Goal: Task Accomplishment & Management: Manage account settings

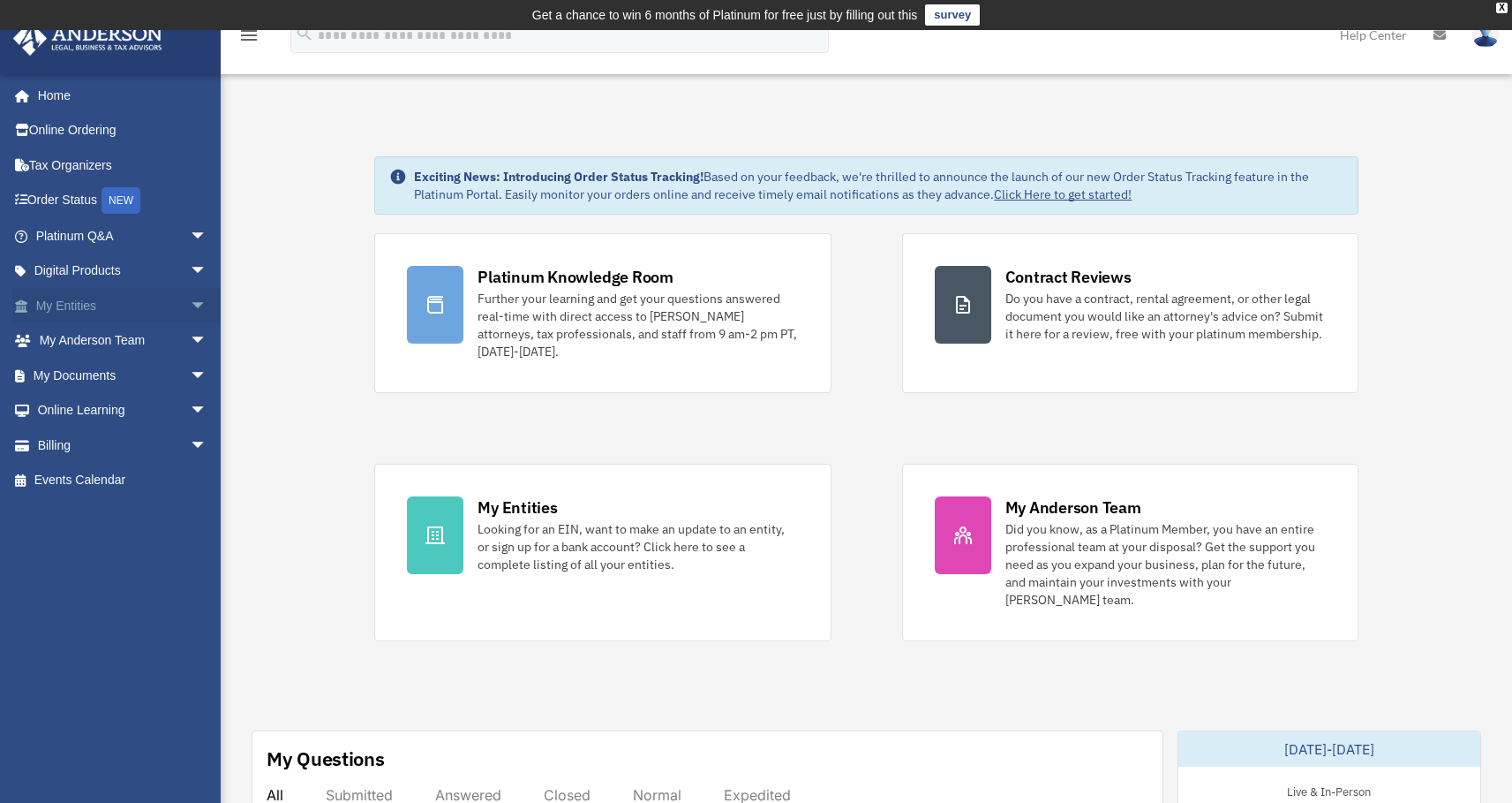
click at [194, 301] on span "arrow_drop_down" at bounding box center [206, 306] width 35 height 36
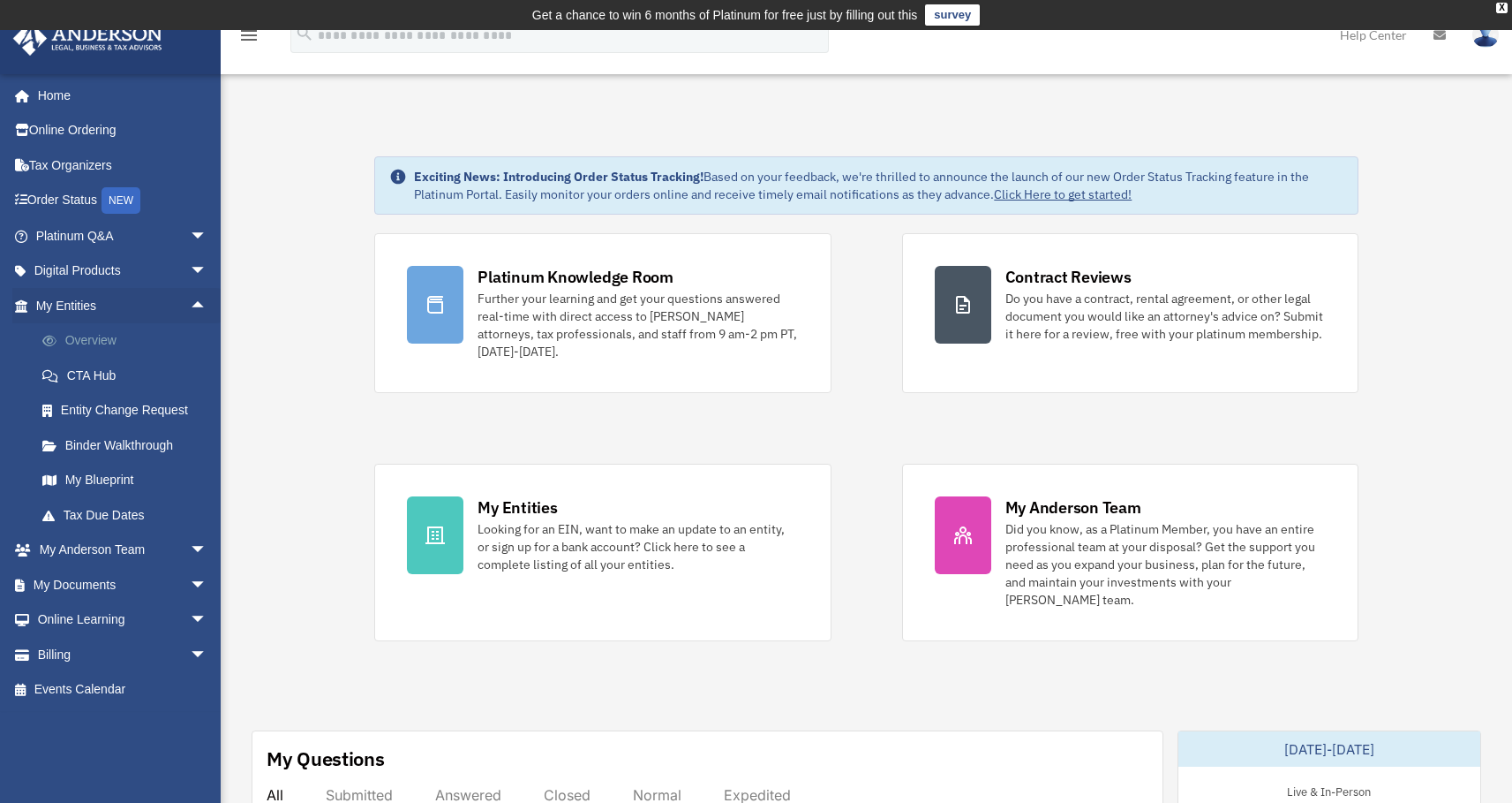
click at [108, 341] on link "Overview" at bounding box center [130, 340] width 209 height 35
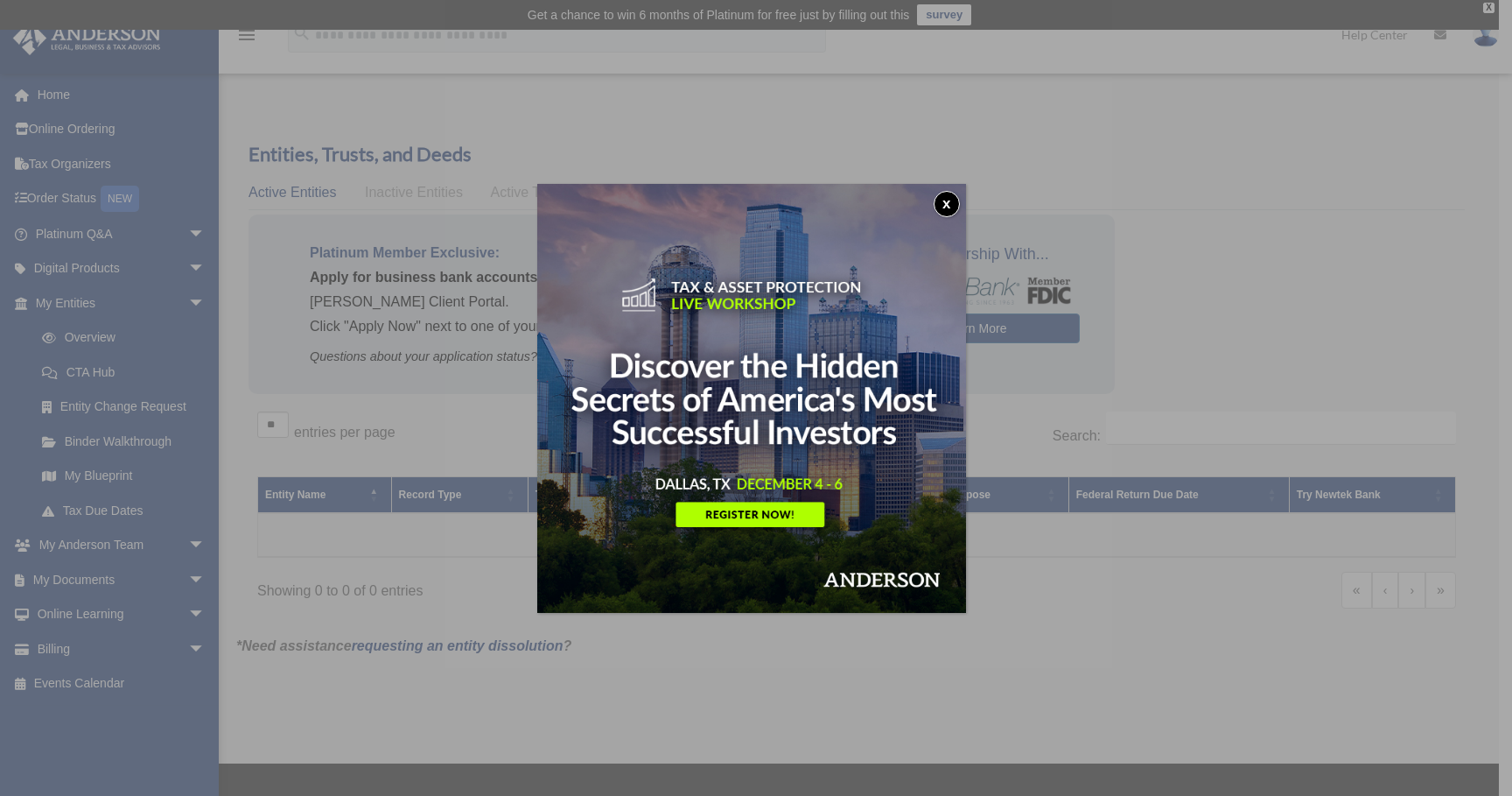
click at [949, 199] on button "x" at bounding box center [947, 204] width 27 height 27
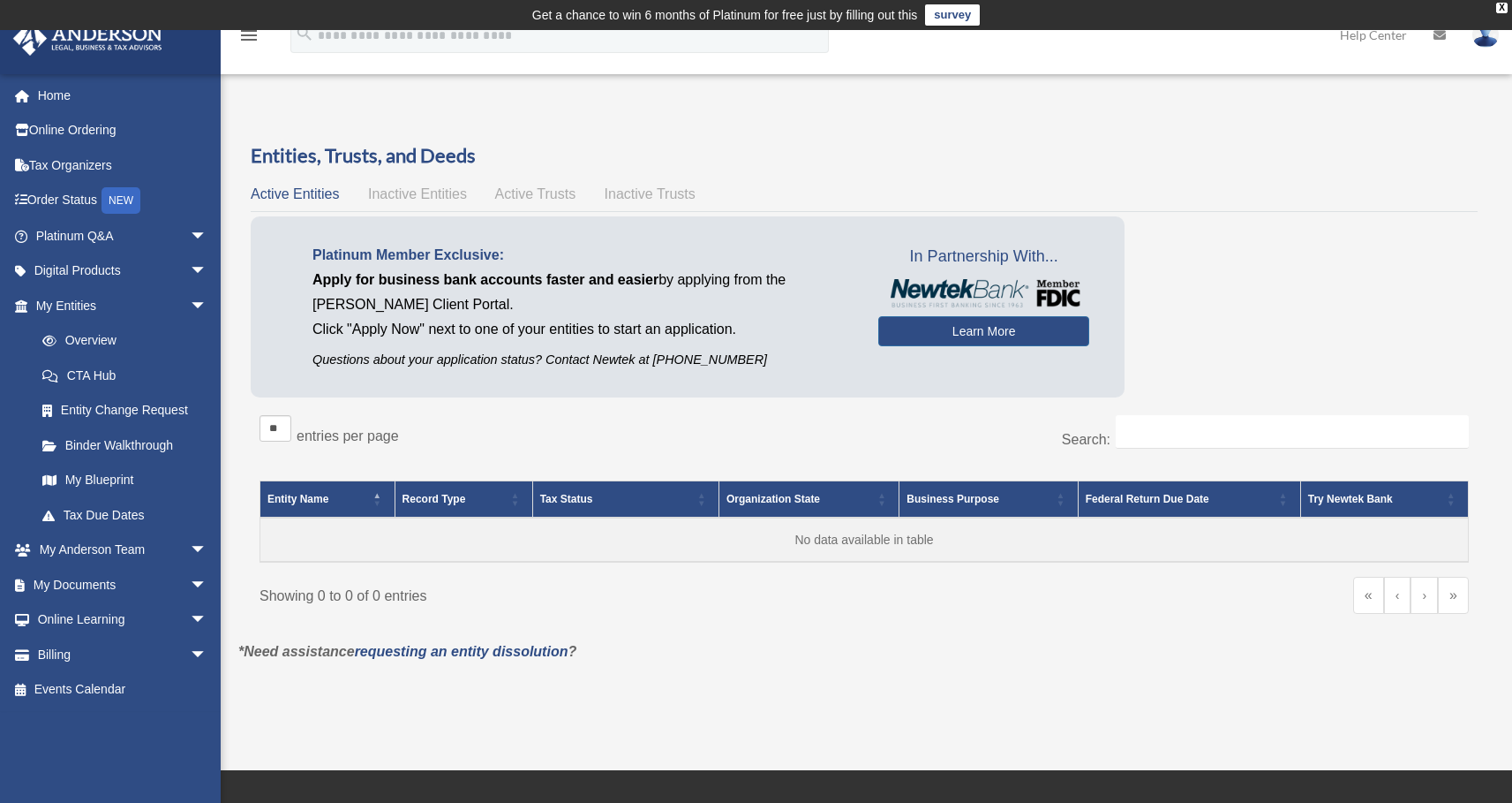
click at [442, 195] on span "Inactive Entities" at bounding box center [417, 194] width 99 height 15
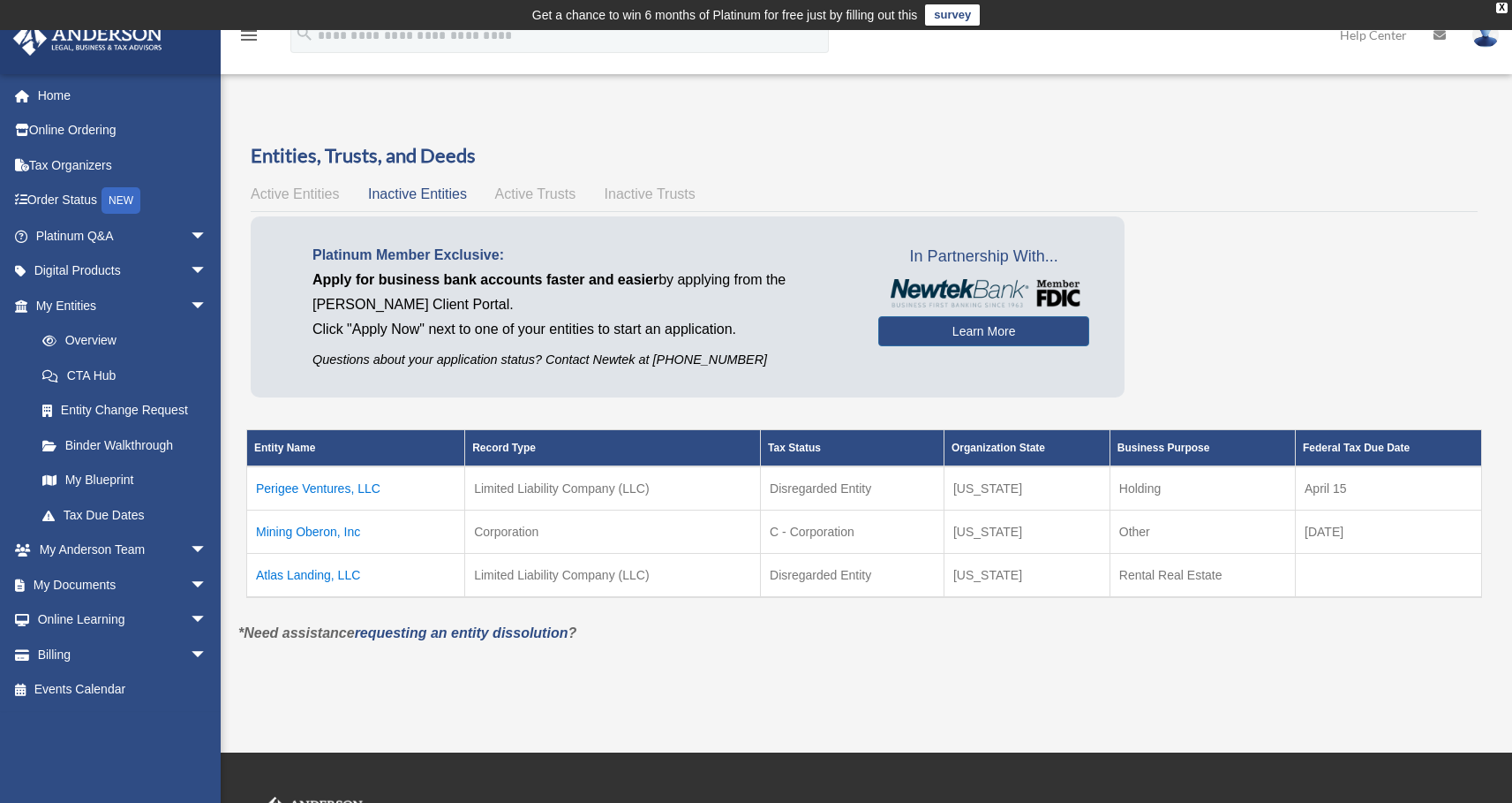
click at [333, 530] on td "Mining Oberon, Inc" at bounding box center [356, 532] width 218 height 43
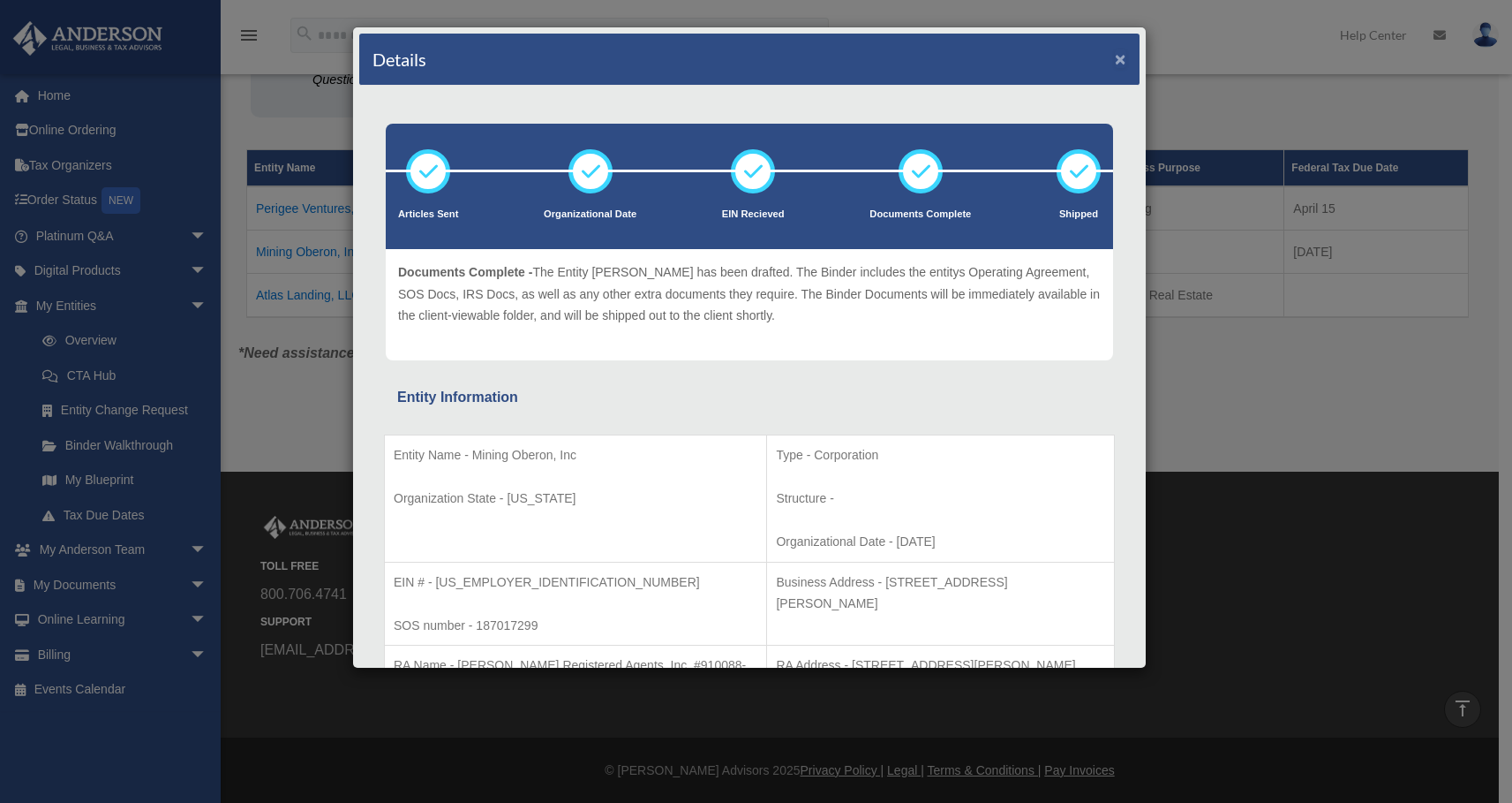
click at [1115, 56] on button "×" at bounding box center [1121, 59] width 12 height 19
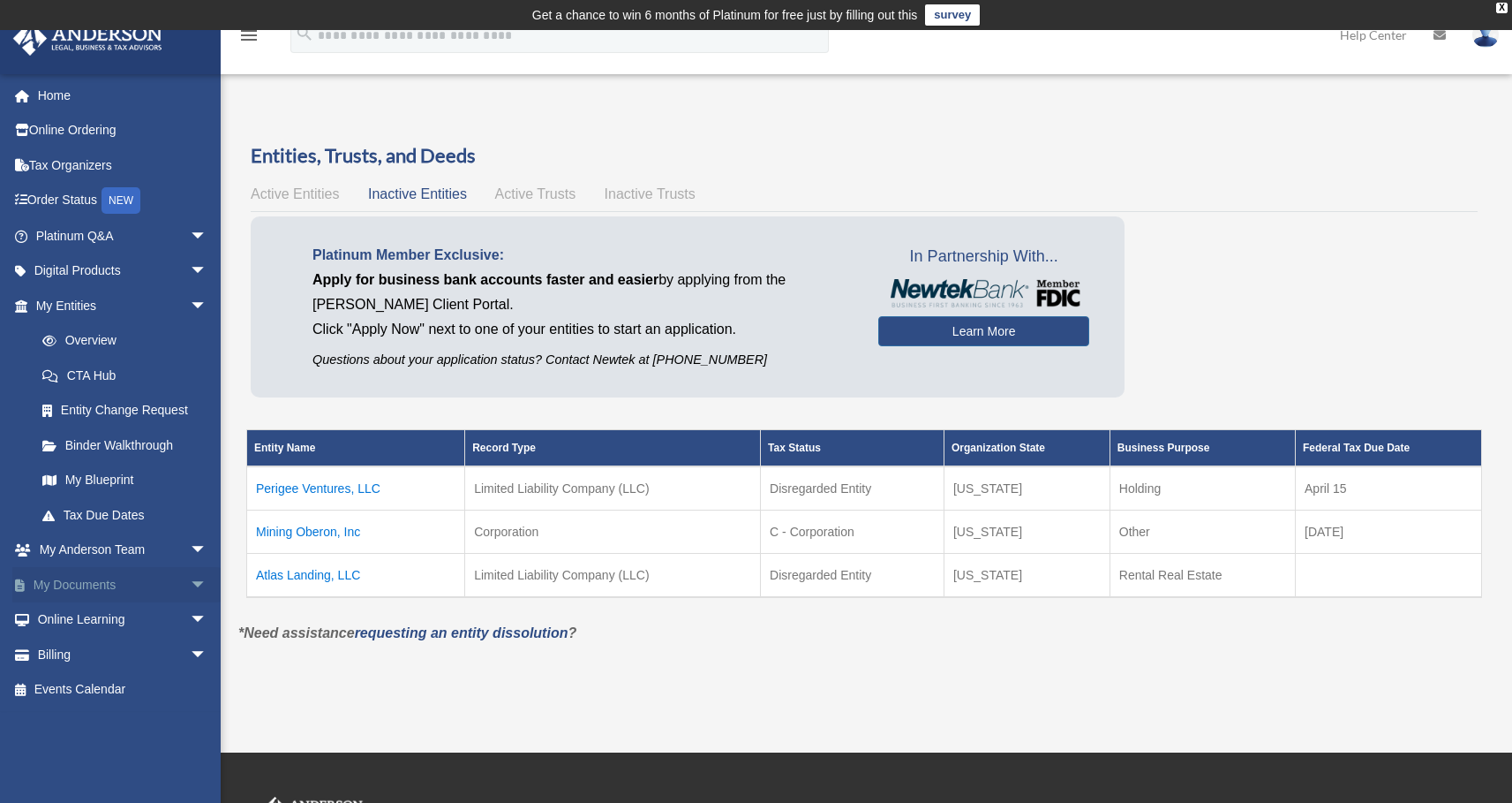
click at [189, 587] on span "arrow_drop_down" at bounding box center [206, 585] width 35 height 36
click at [85, 611] on link "Box" at bounding box center [130, 619] width 209 height 35
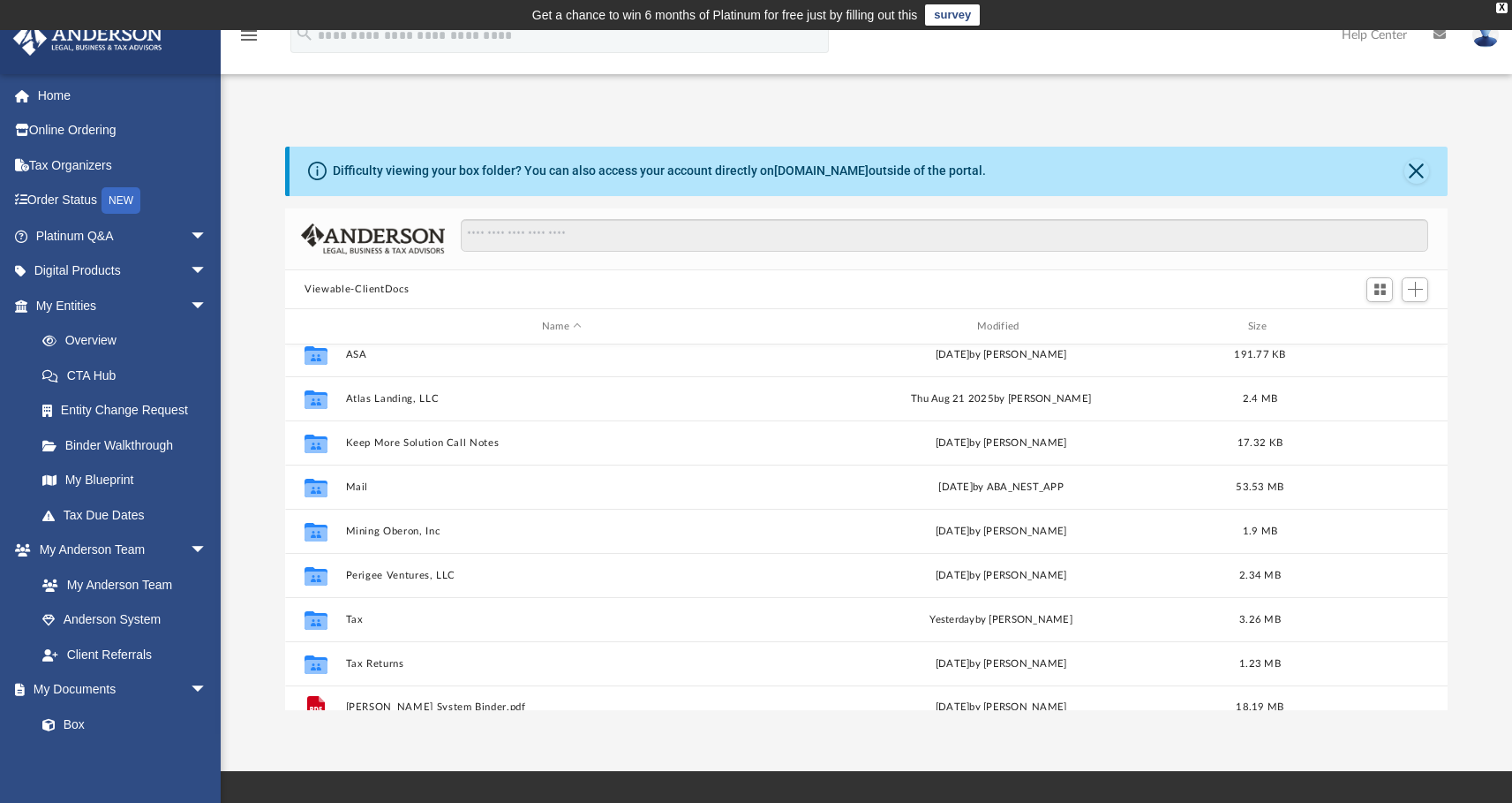
scroll to position [75, 0]
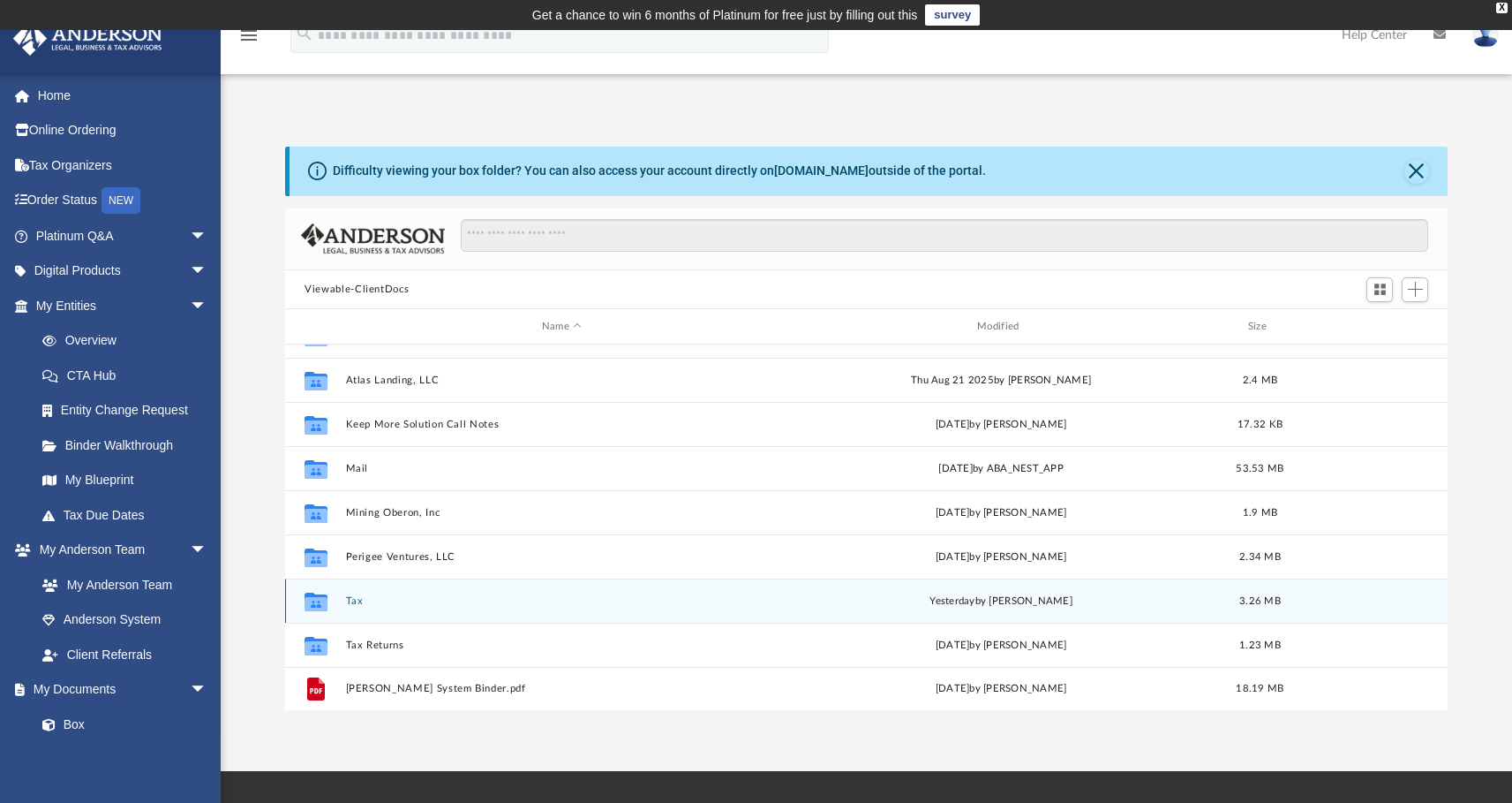
click at [665, 598] on button "Tax" at bounding box center [562, 602] width 432 height 12
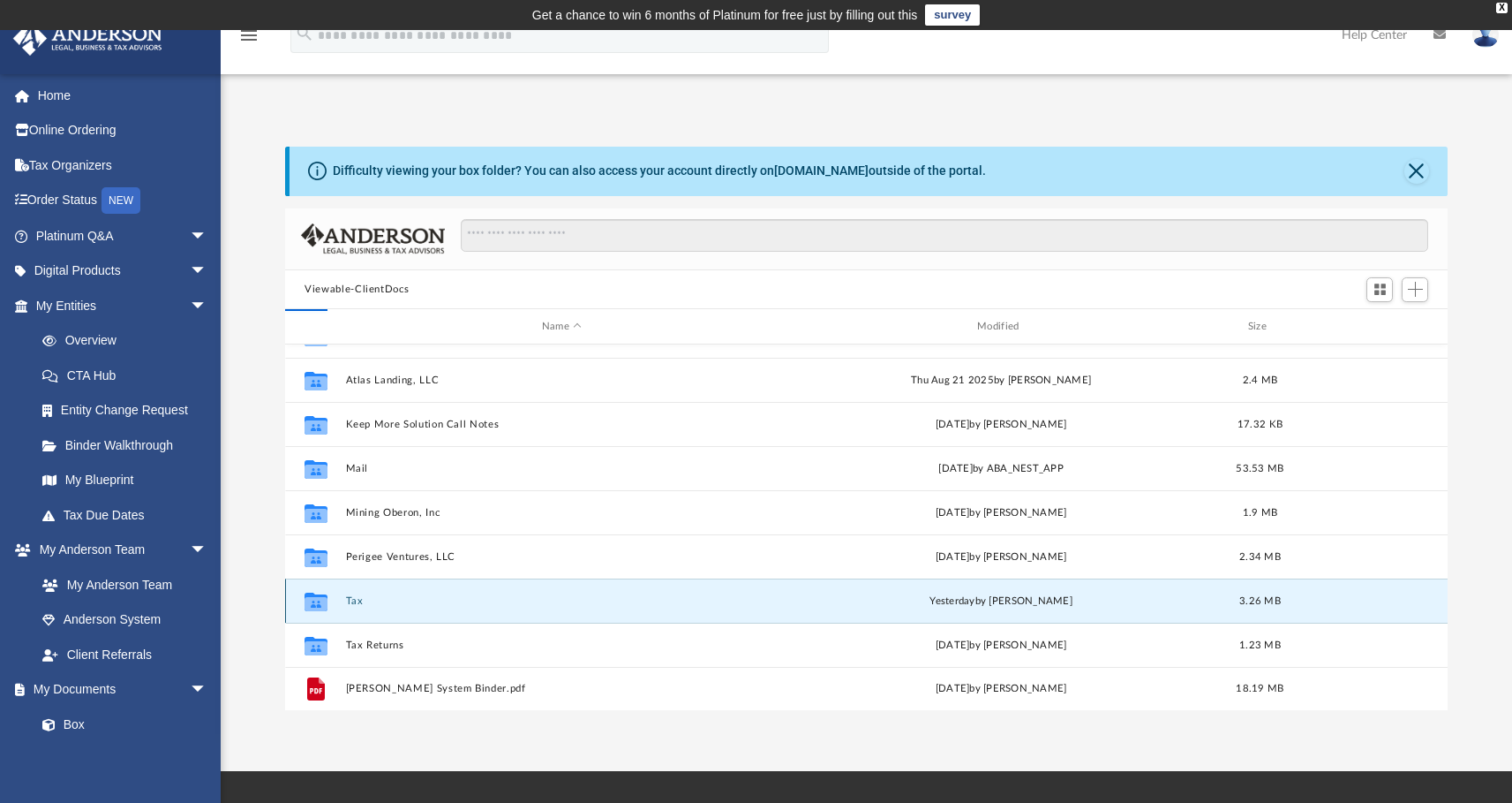
scroll to position [0, 0]
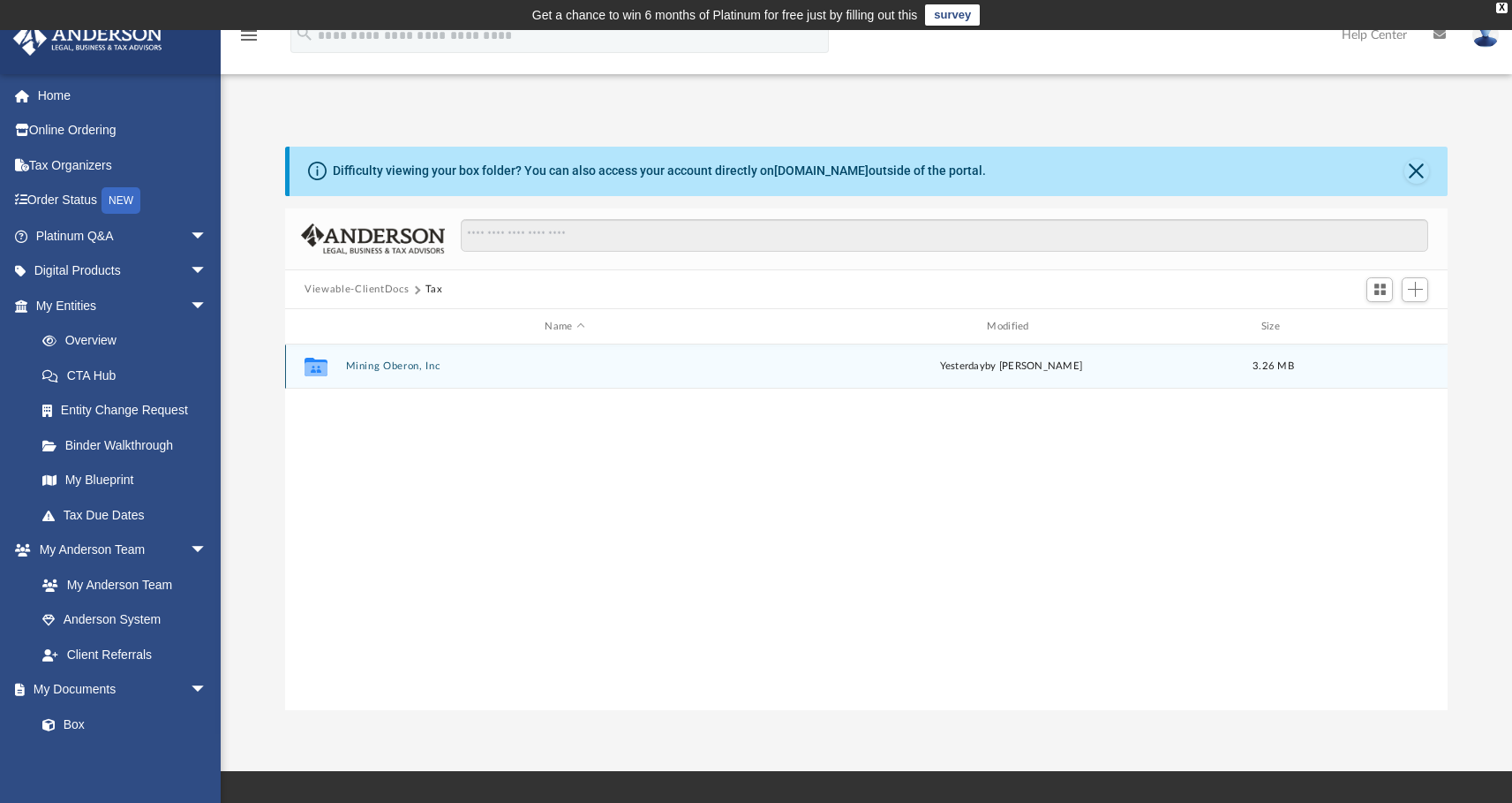
click at [495, 370] on button "Mining Oberon, Inc" at bounding box center [566, 366] width 439 height 12
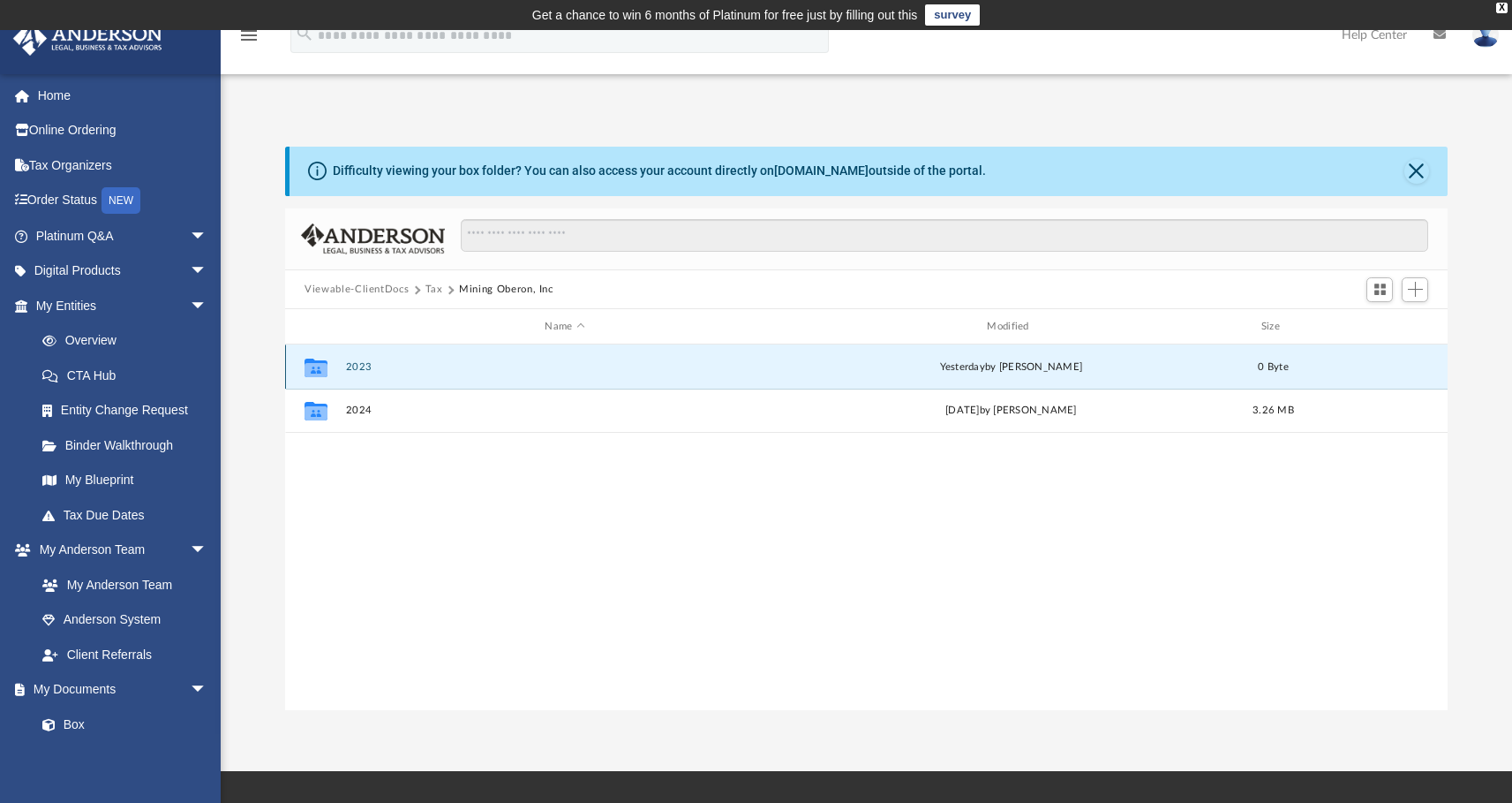
click at [492, 371] on button "2023" at bounding box center [566, 367] width 439 height 12
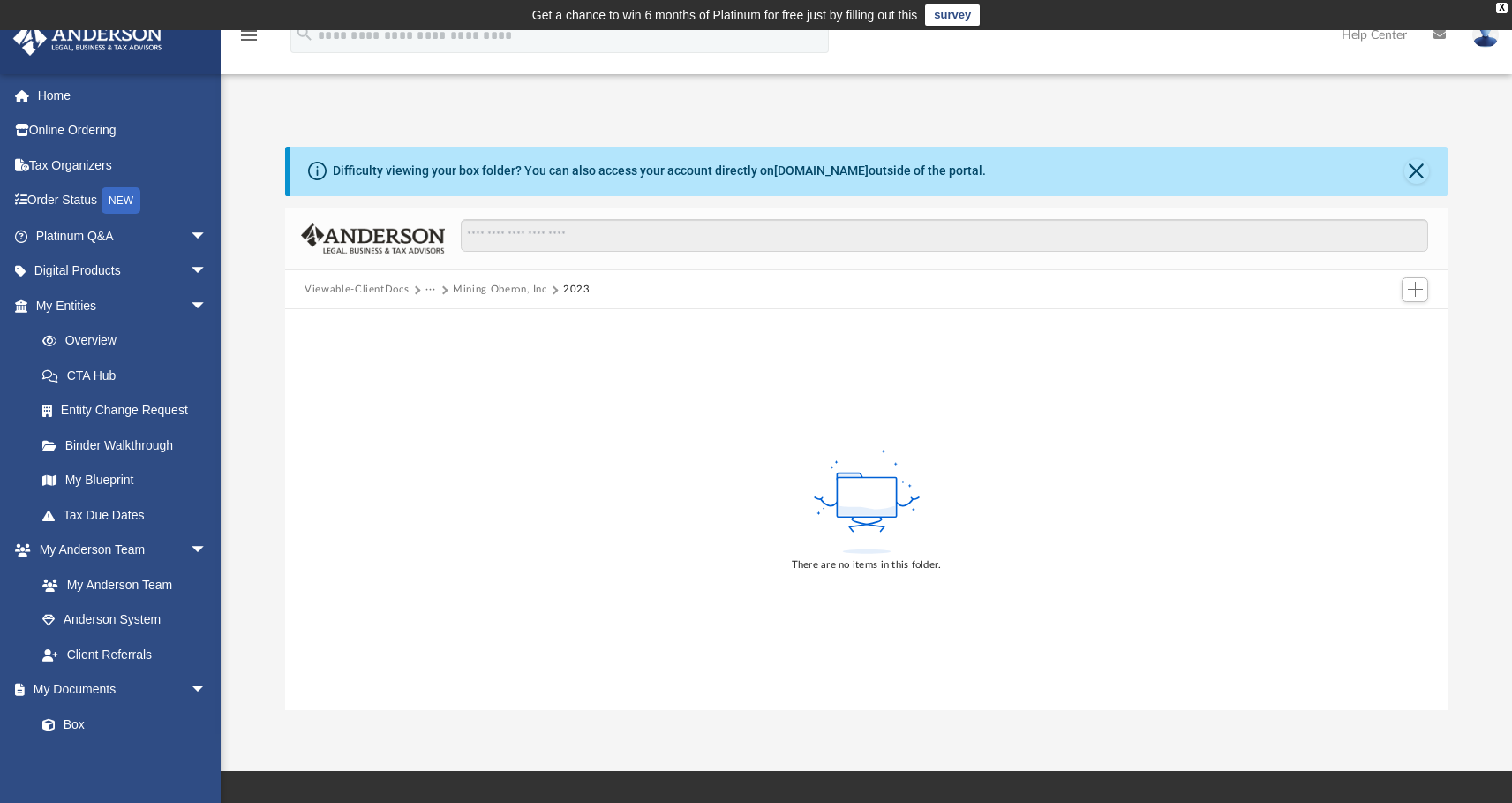
click at [865, 500] on rect at bounding box center [866, 498] width 59 height 40
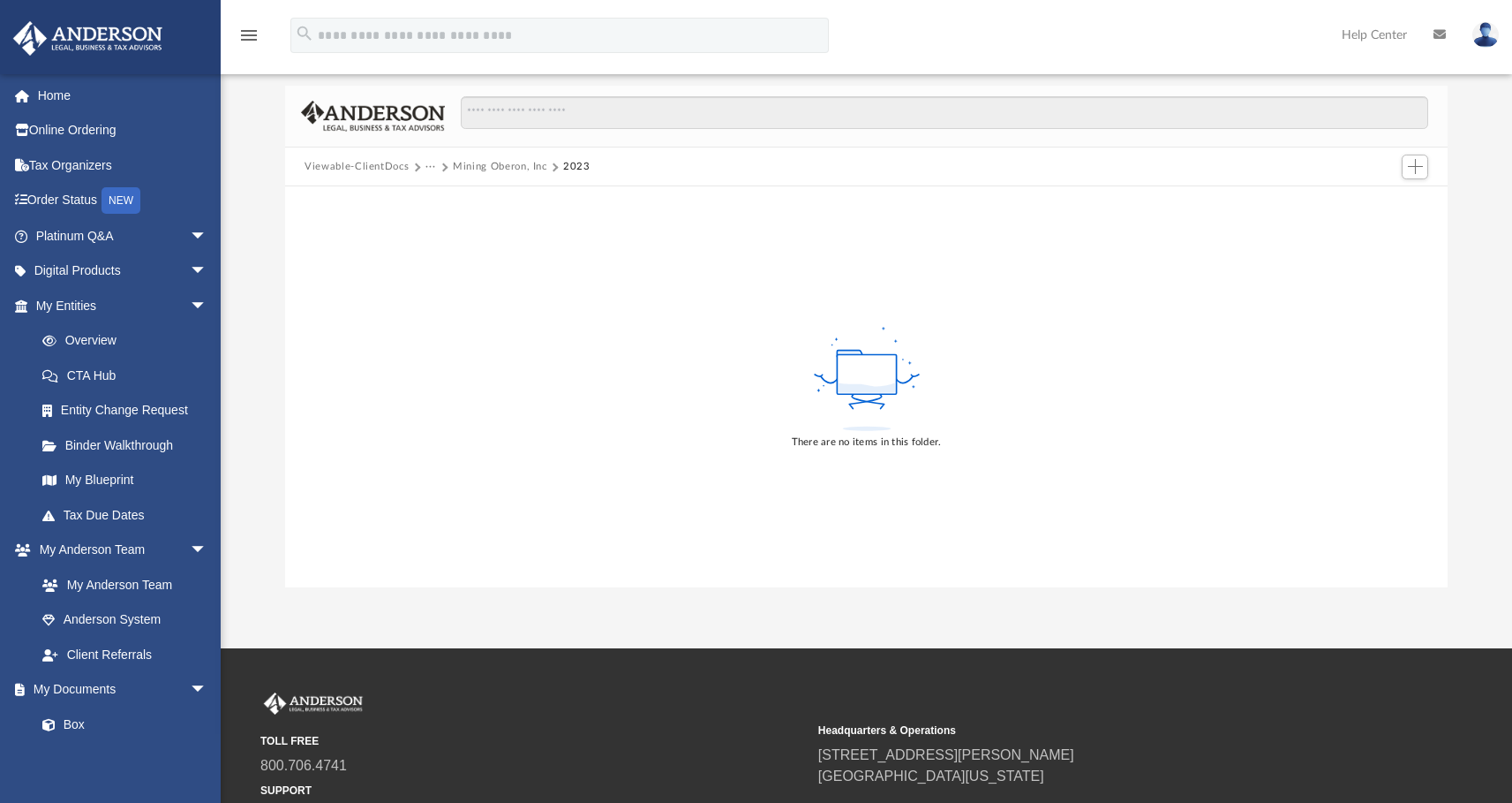
scroll to position [126, 0]
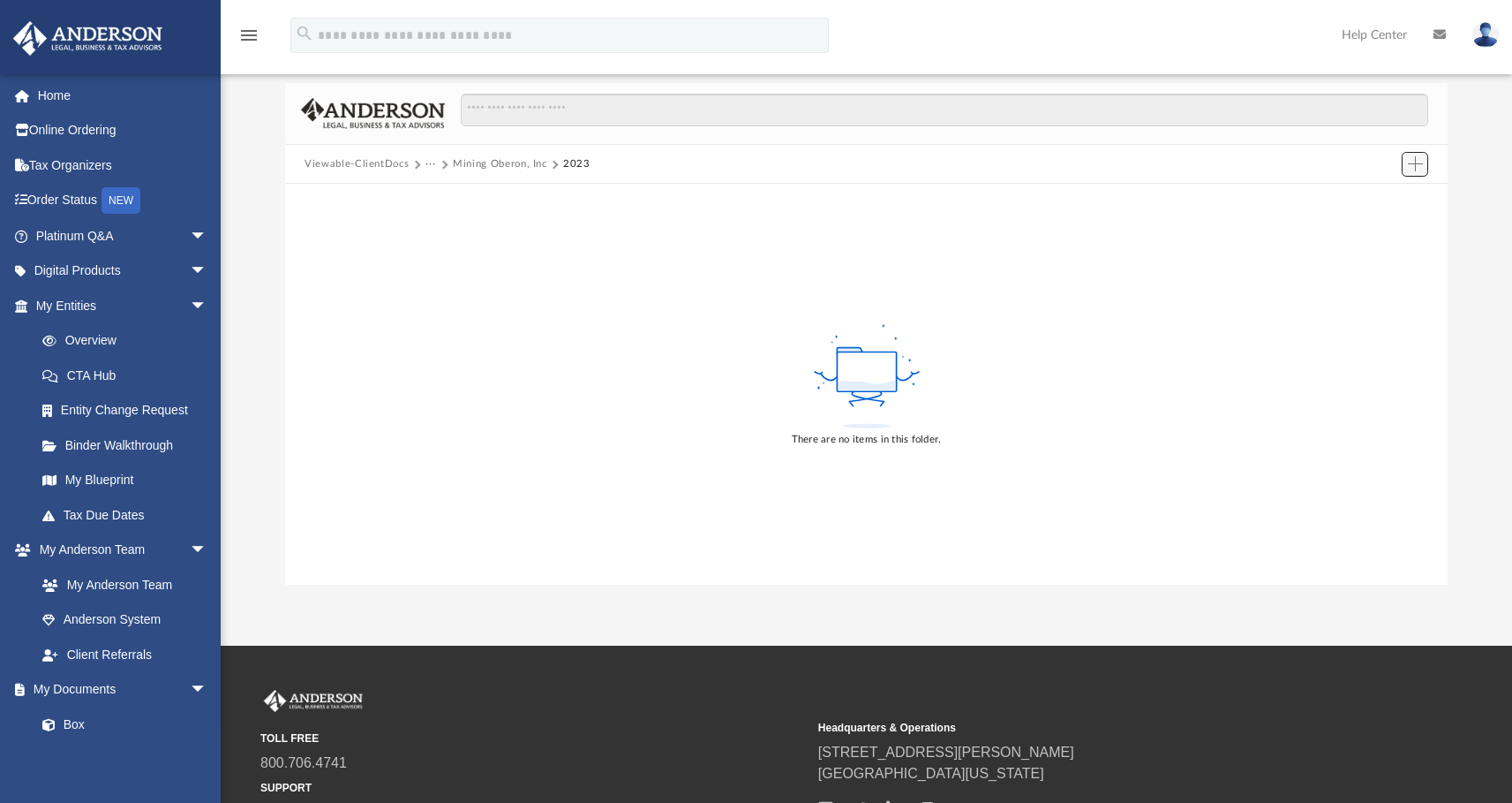
click at [1407, 168] on button "Add" at bounding box center [1415, 164] width 27 height 25
click at [1382, 200] on li "Upload" at bounding box center [1390, 199] width 57 height 19
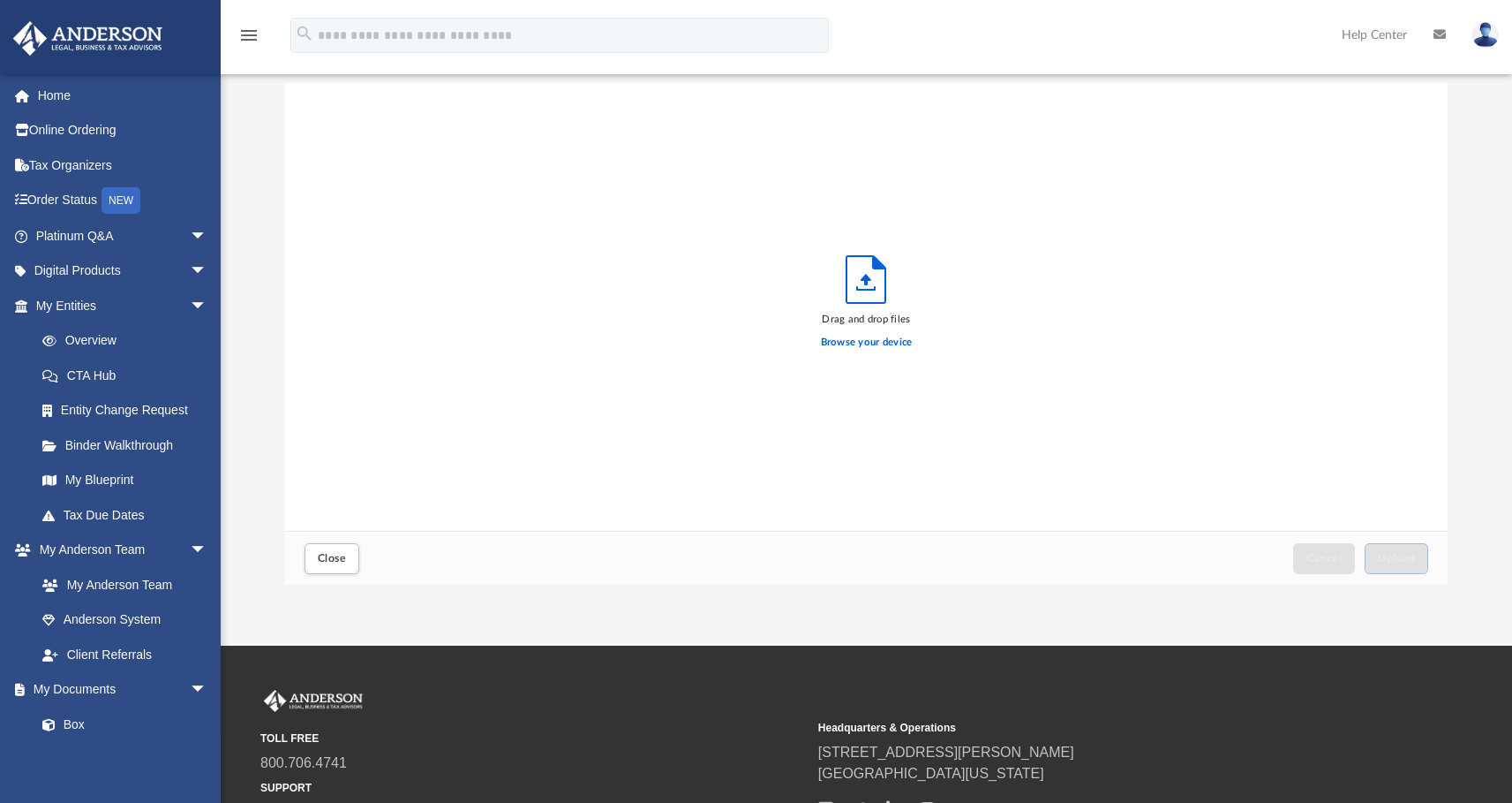
scroll to position [435, 1150]
click at [890, 345] on label "Browse your device" at bounding box center [867, 342] width 92 height 16
click at [0, 0] on input "Browse your device" at bounding box center [0, 0] width 0 height 0
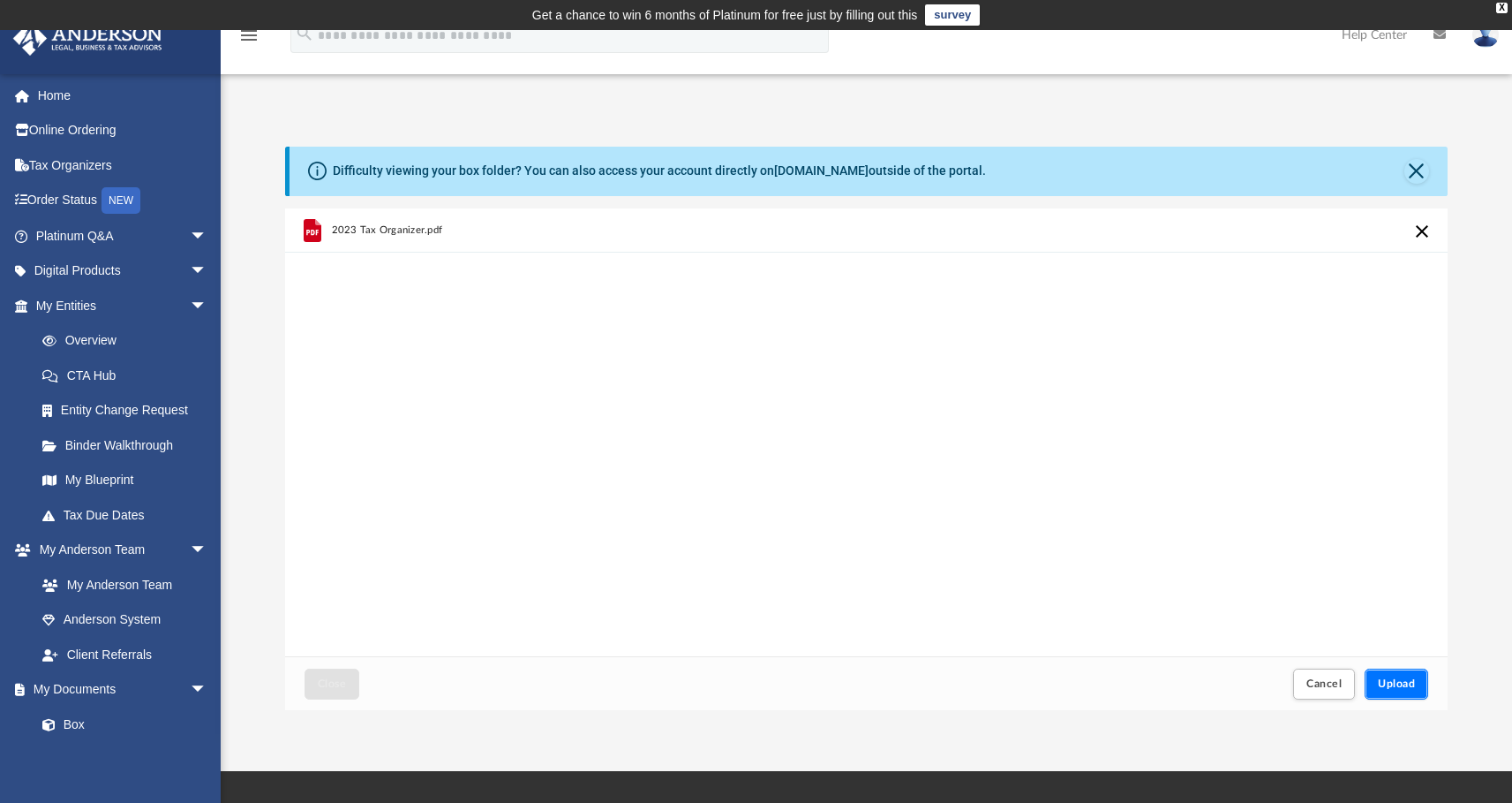
click at [1384, 684] on span "Upload" at bounding box center [1396, 683] width 37 height 11
